Goal: Entertainment & Leisure: Browse casually

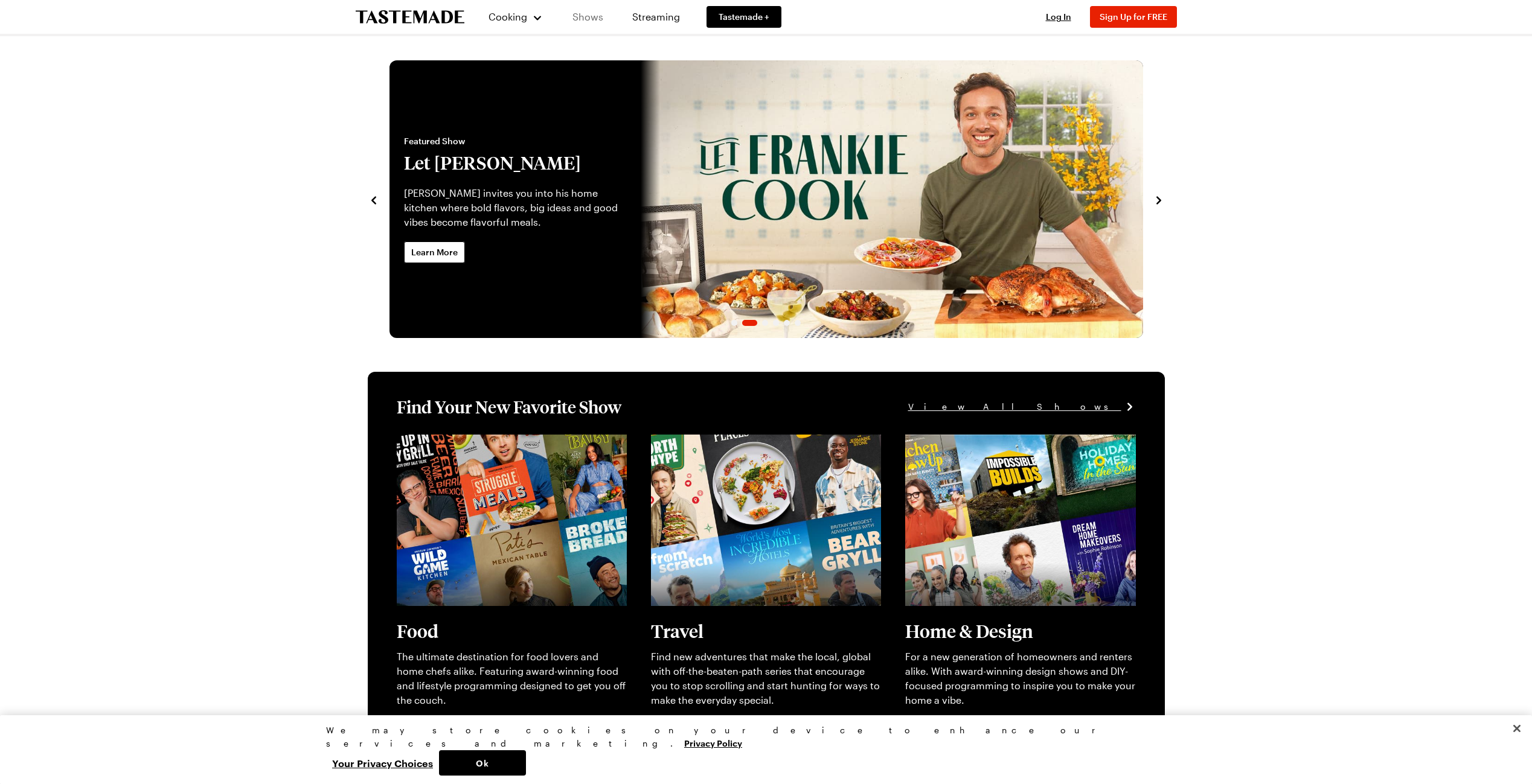
click at [602, 17] on link "Shows" at bounding box center [588, 16] width 55 height 34
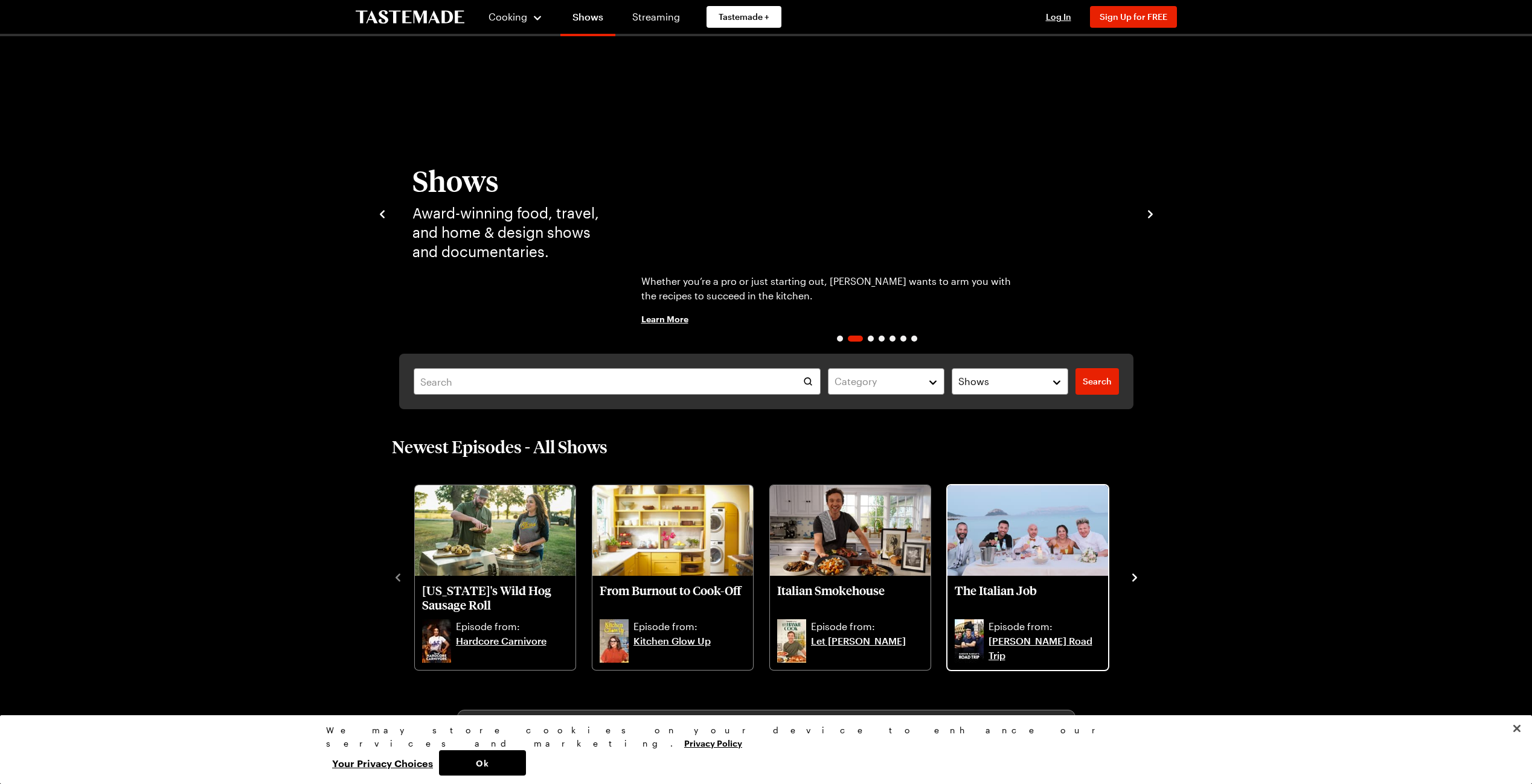
click at [1026, 640] on link "[PERSON_NAME] Road Trip" at bounding box center [1044, 648] width 112 height 29
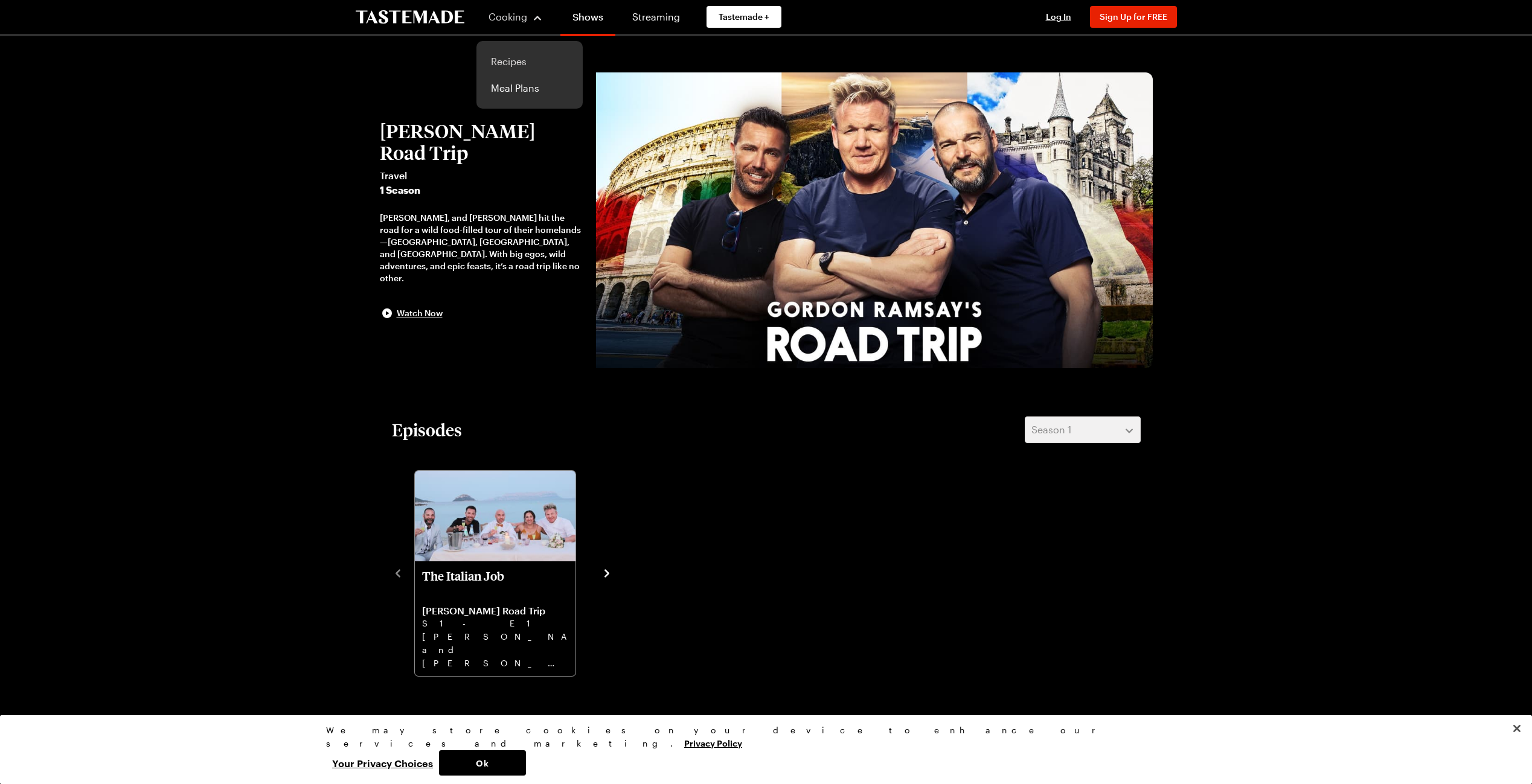
click at [516, 57] on link "Recipes" at bounding box center [529, 61] width 92 height 27
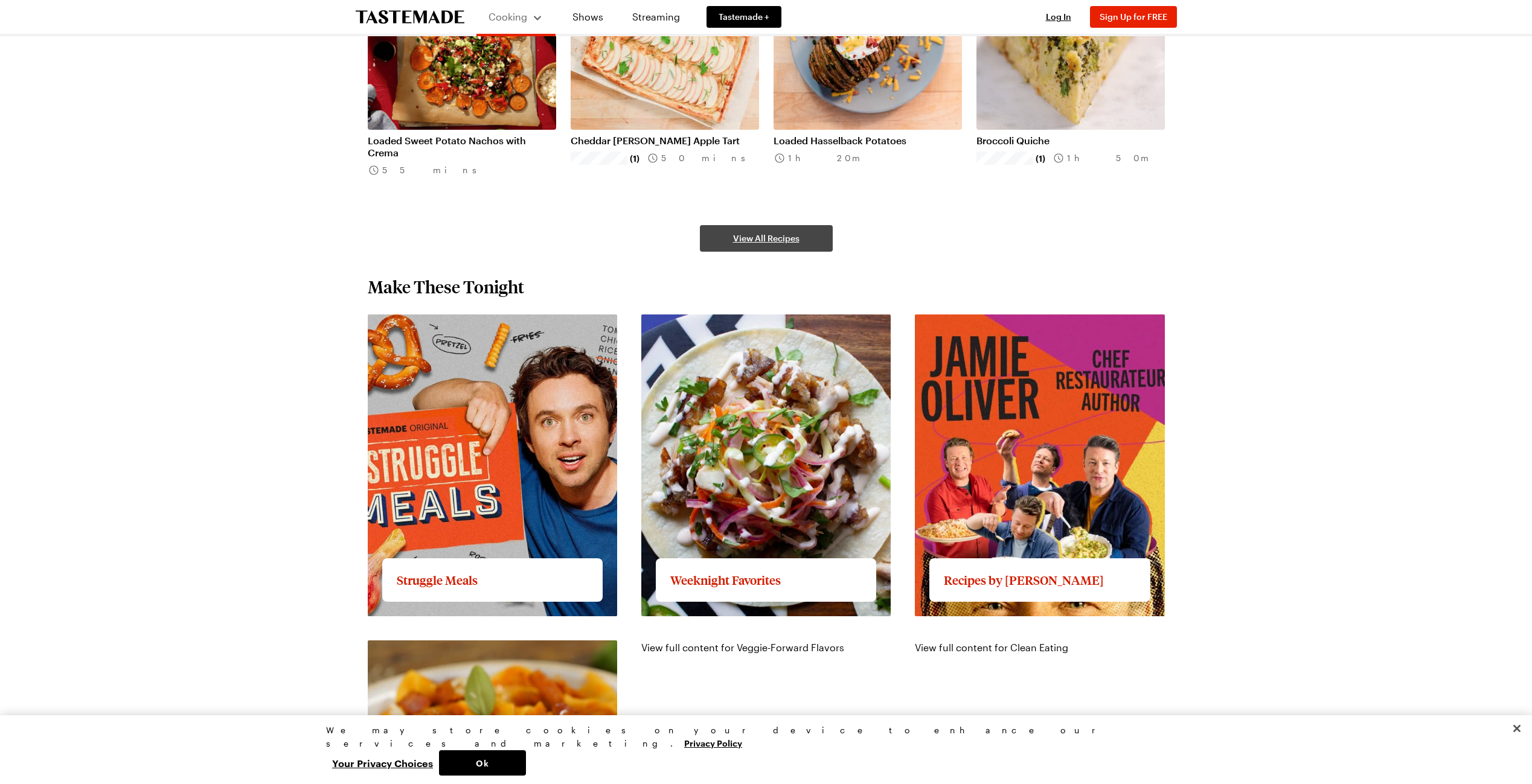
scroll to position [1207, 0]
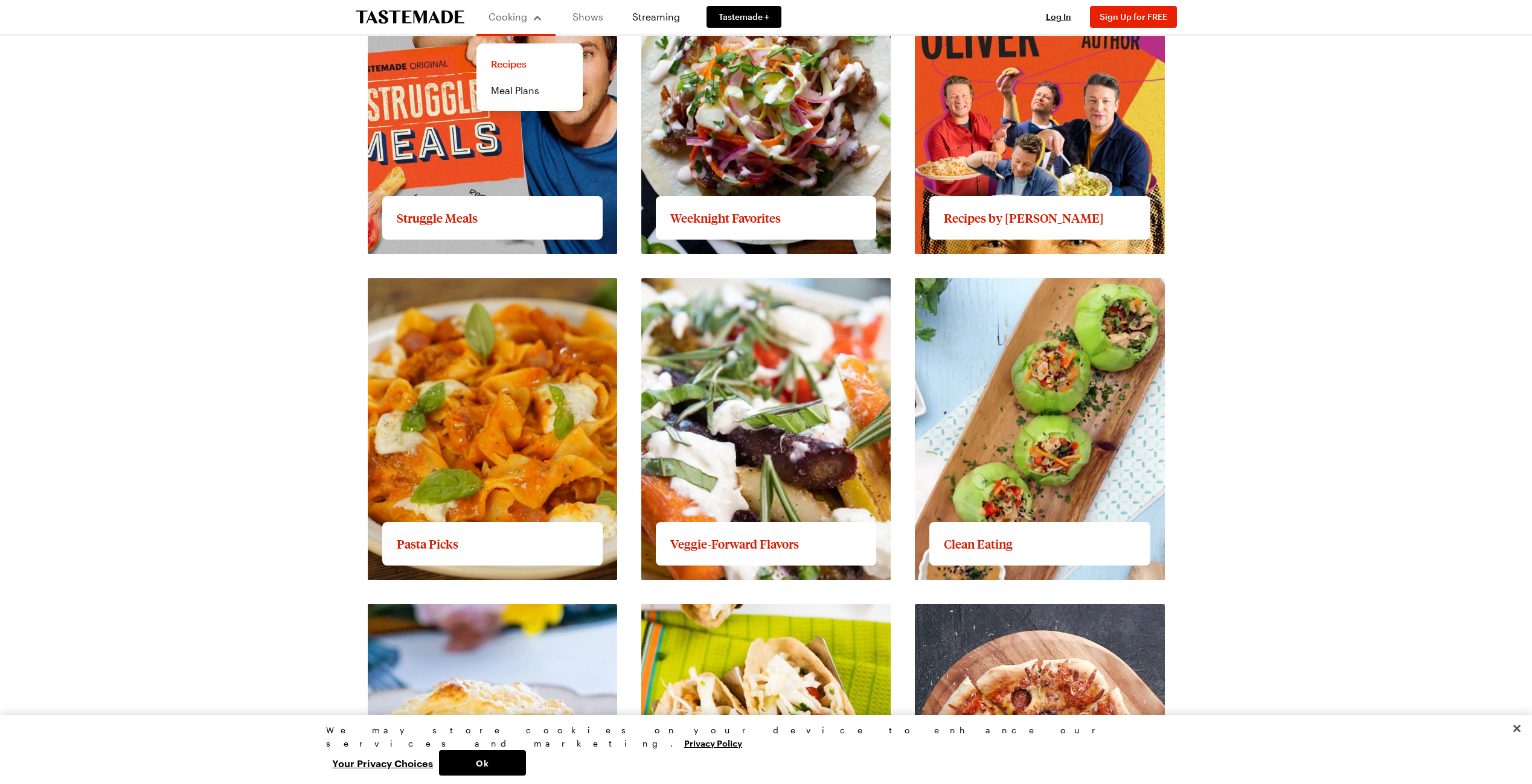
click at [586, 20] on link "Shows" at bounding box center [588, 16] width 55 height 34
click at [586, 16] on link "Shows" at bounding box center [588, 16] width 55 height 34
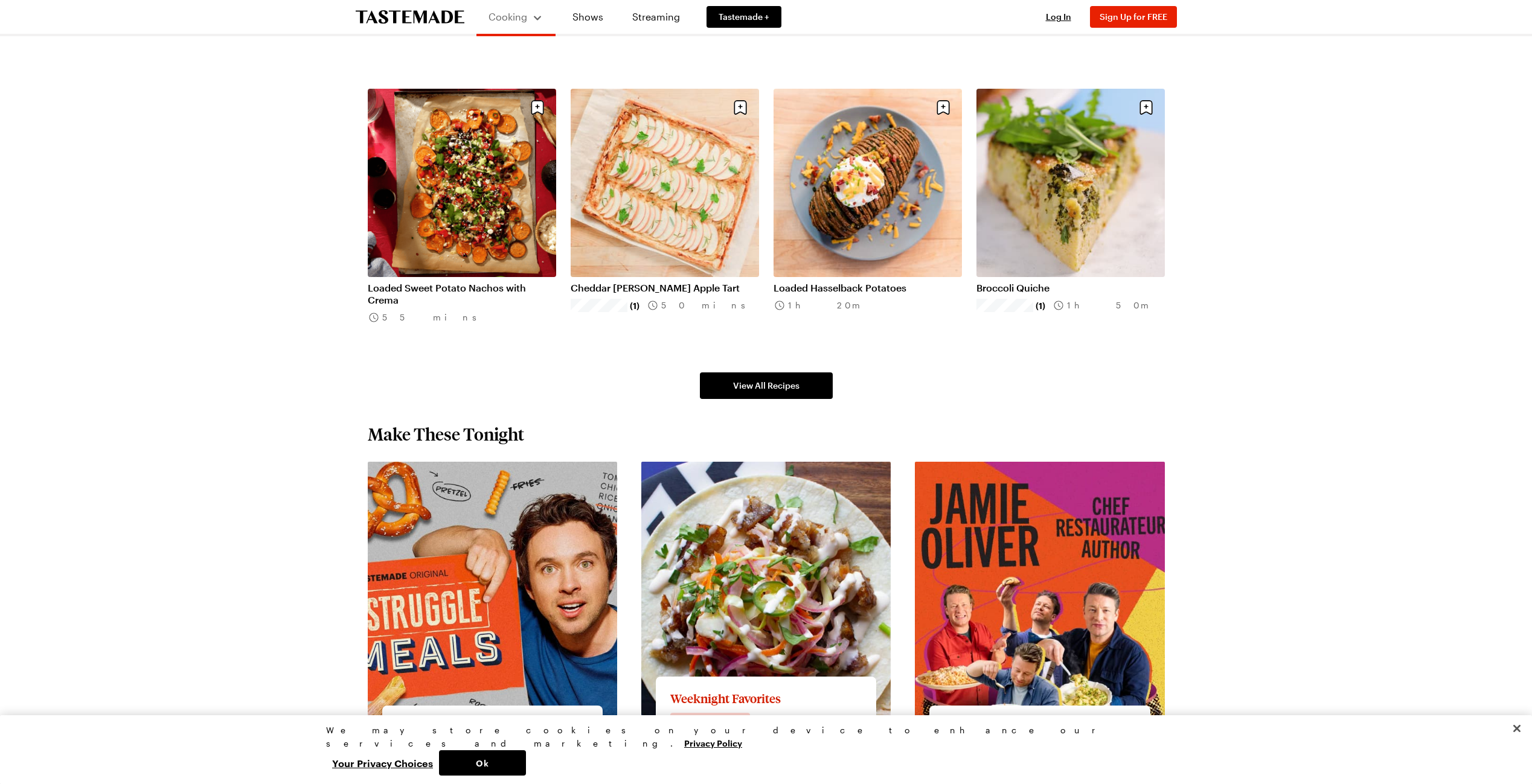
scroll to position [302, 0]
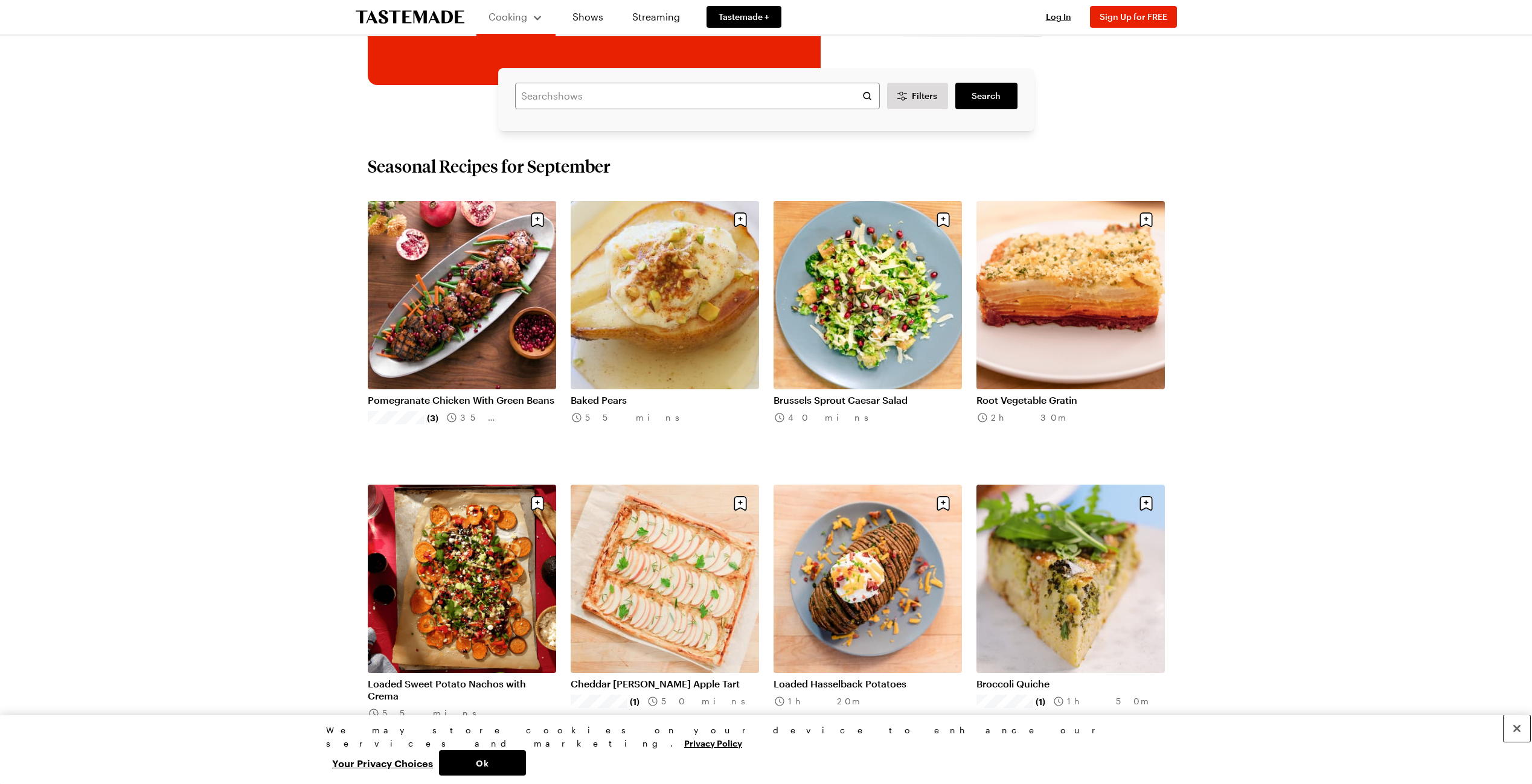
click at [1514, 742] on button "Close" at bounding box center [1517, 728] width 27 height 27
click at [586, 16] on link "Shows" at bounding box center [588, 16] width 55 height 34
click at [418, 16] on icon "To Tastemade Home Page" at bounding box center [410, 16] width 108 height 13
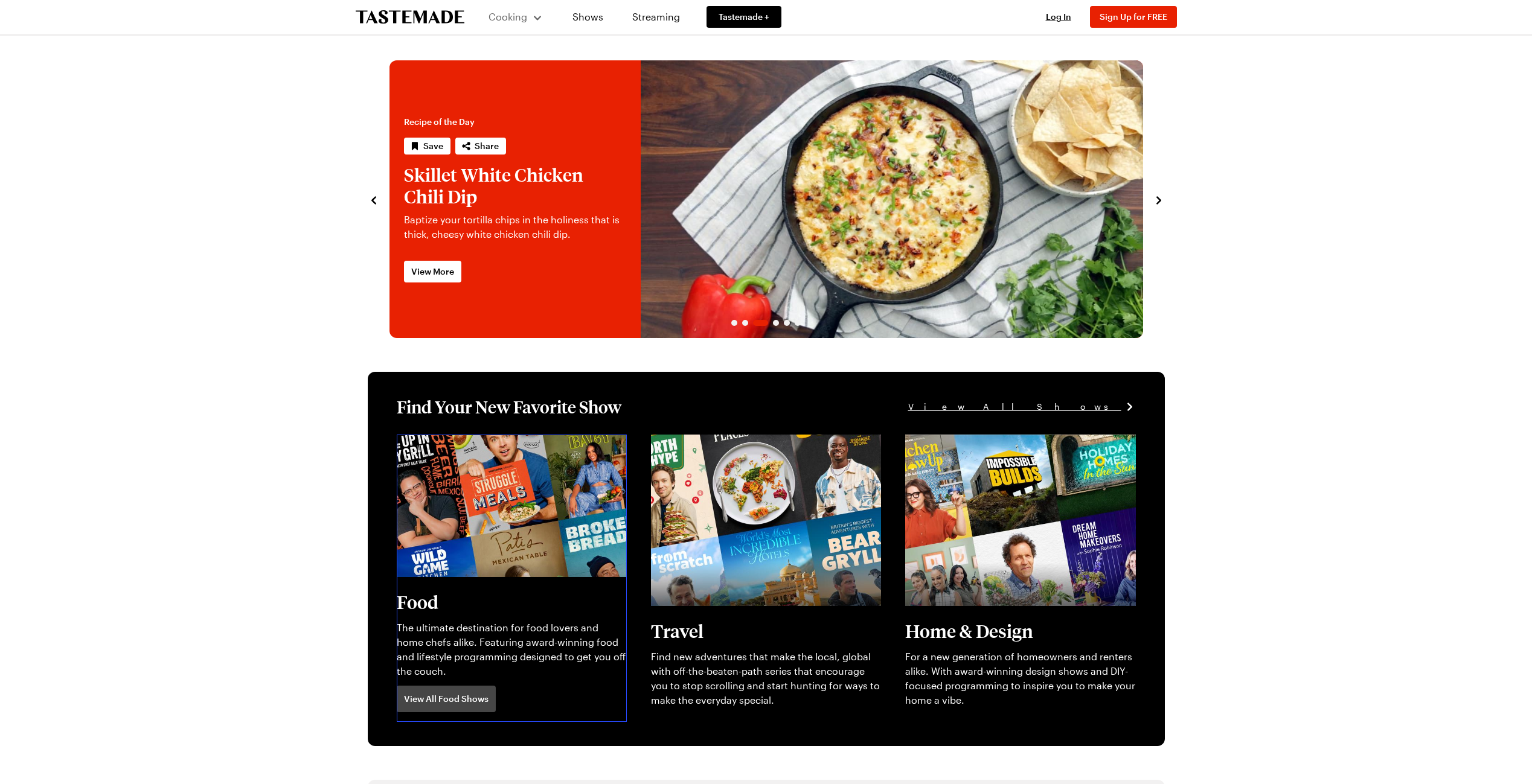
click at [435, 447] on link "View full content for [object Object]" at bounding box center [479, 441] width 165 height 12
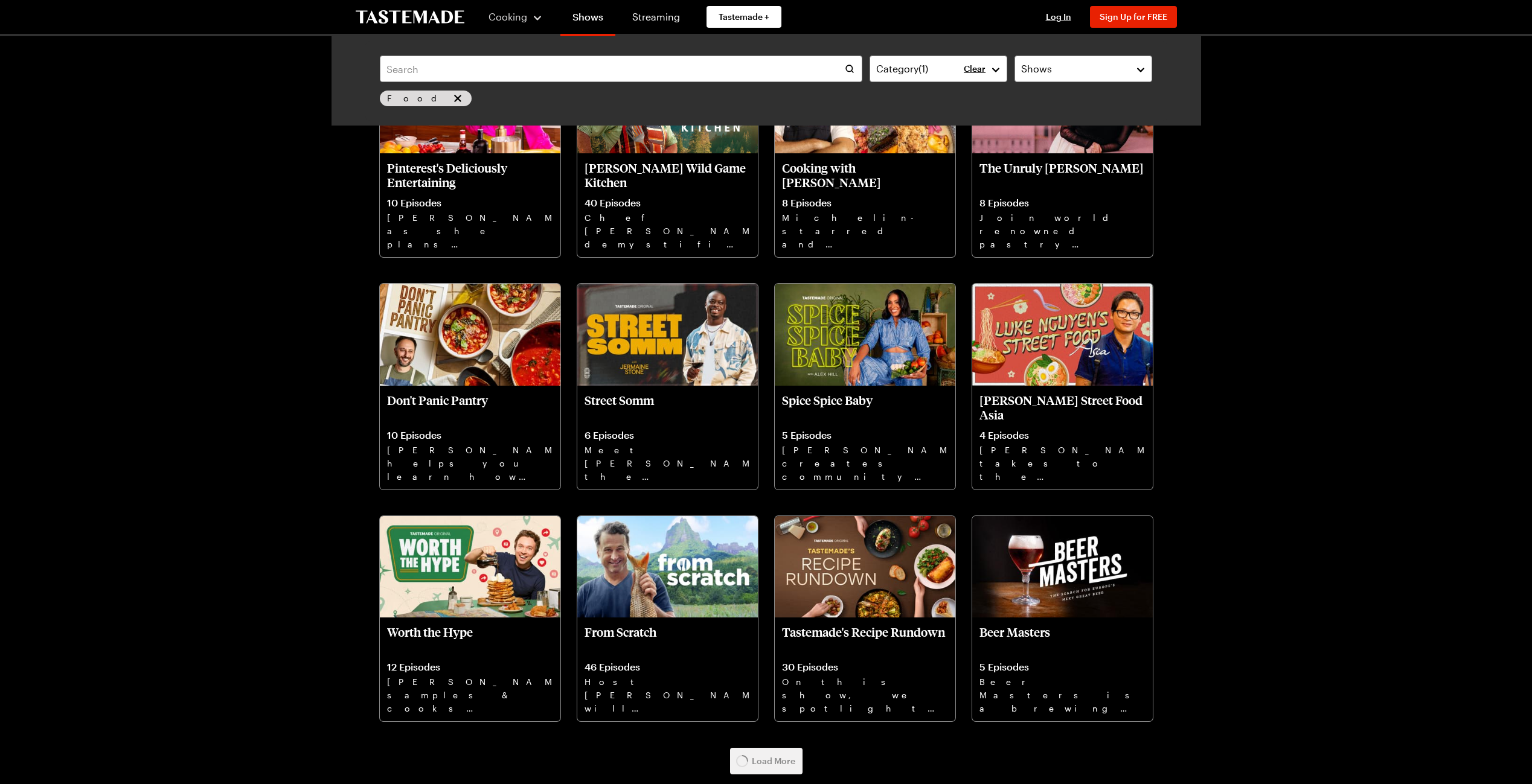
scroll to position [1664, 0]
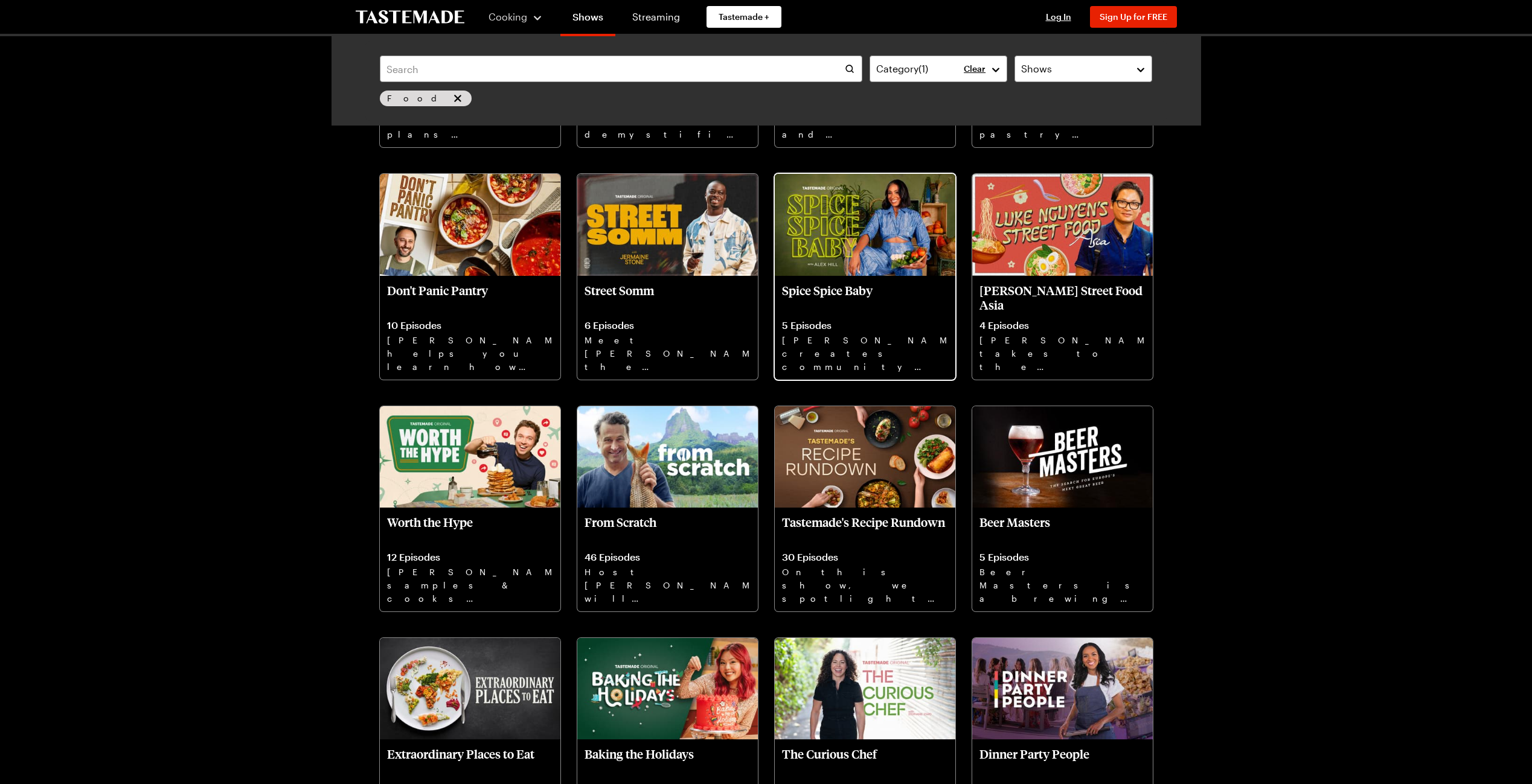
click at [802, 225] on img at bounding box center [865, 224] width 181 height 101
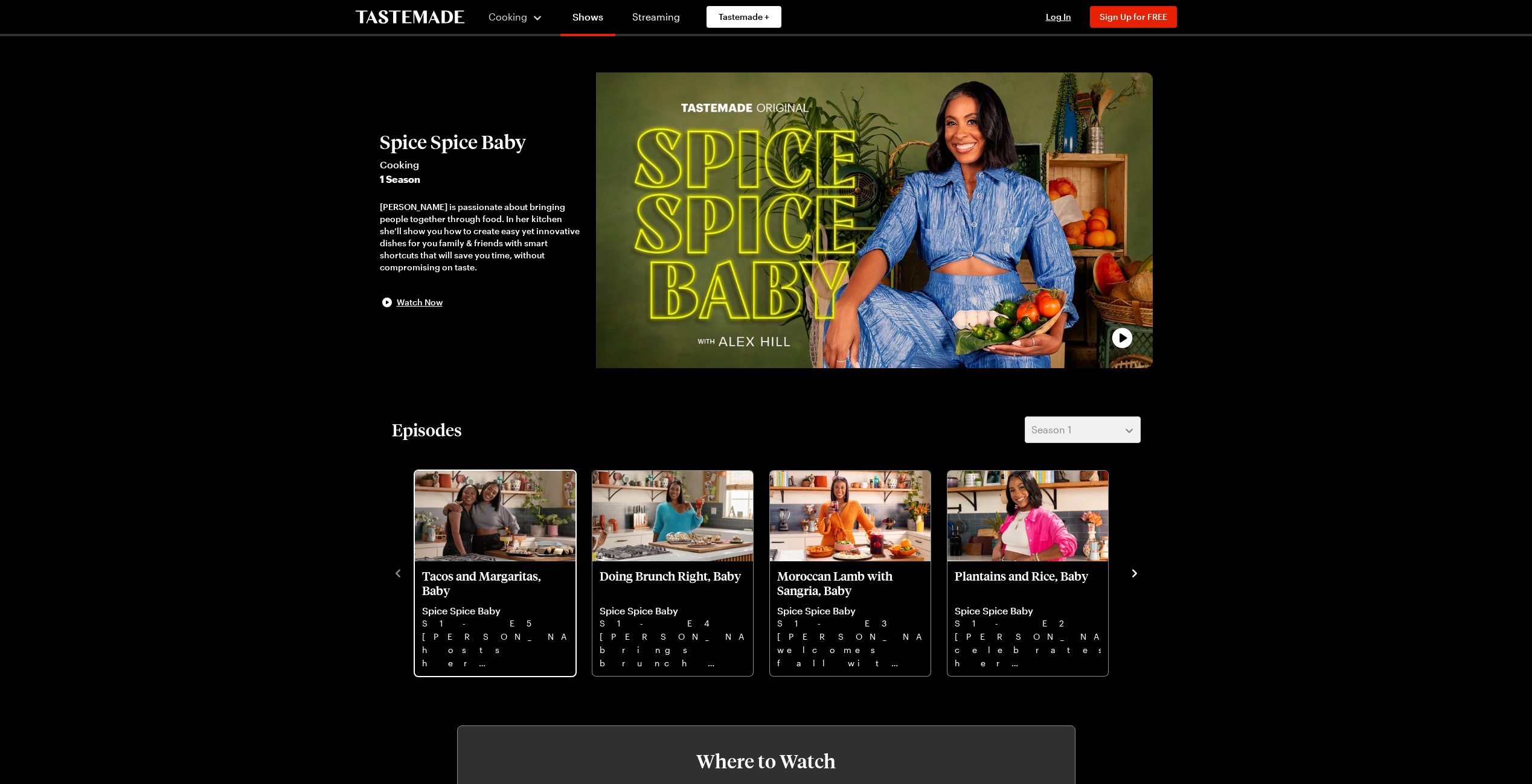
click at [494, 500] on img "Tacos and Margaritas, Baby" at bounding box center [495, 515] width 160 height 90
